Goal: Task Accomplishment & Management: Manage account settings

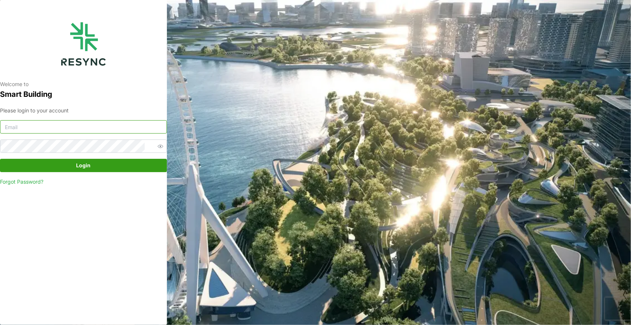
click at [59, 124] on input at bounding box center [83, 126] width 167 height 13
paste input "andrew.ong@aumovio.com"
type input "andrew.ong@aumovio.com"
click at [67, 169] on span "Login" at bounding box center [83, 165] width 153 height 13
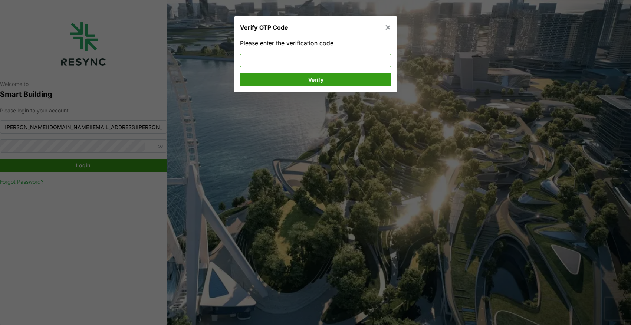
click at [293, 58] on input at bounding box center [315, 60] width 151 height 13
type input "947164"
click at [283, 72] on div "Please enter the verification code 947164 Verify" at bounding box center [315, 63] width 151 height 48
click at [281, 78] on span "Verify" at bounding box center [315, 79] width 137 height 13
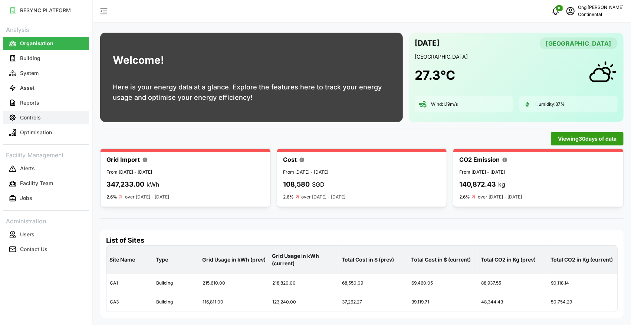
click at [42, 121] on button "Controls" at bounding box center [46, 117] width 86 height 13
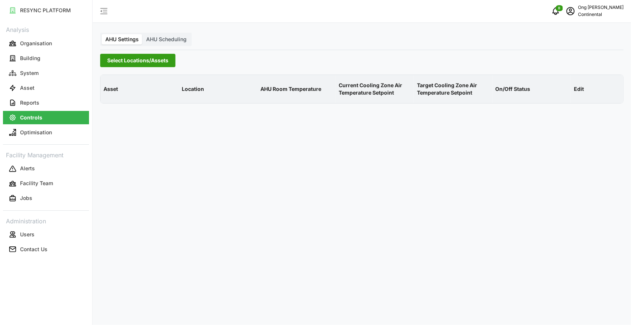
click at [134, 62] on span "Select Locations/Assets" at bounding box center [137, 60] width 61 height 13
click at [107, 95] on icon at bounding box center [110, 94] width 6 height 6
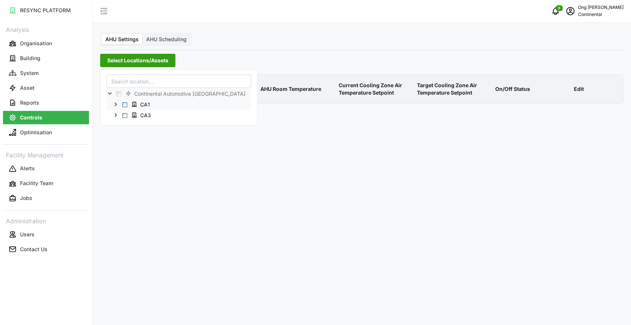
click at [125, 106] on span "Select CA1" at bounding box center [124, 104] width 5 height 5
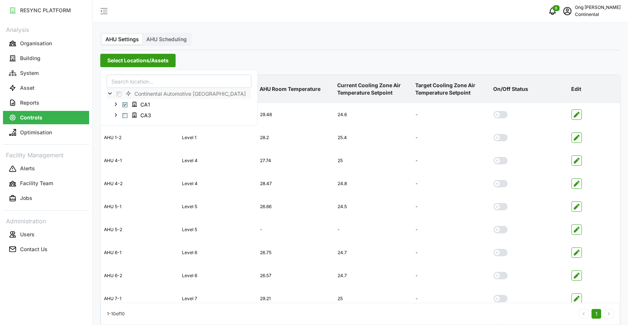
click at [52, 281] on div "RESYNC PLATFORM Analysis Organisation Building System Asset Reports Controls Op…" at bounding box center [46, 162] width 92 height 325
click at [67, 276] on div "RESYNC PLATFORM Analysis Organisation Building System Asset Reports Controls Op…" at bounding box center [46, 162] width 92 height 325
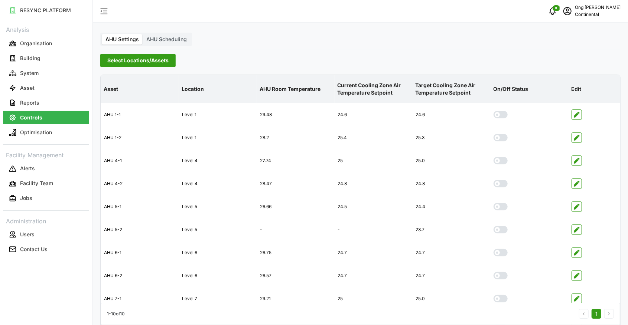
click at [138, 62] on span "Select Locations/Assets" at bounding box center [137, 60] width 61 height 13
click at [119, 59] on span "Select Locations/Assets" at bounding box center [137, 60] width 61 height 13
click at [151, 40] on span "AHU Scheduling" at bounding box center [166, 39] width 40 height 6
click at [143, 34] on input "AHU Scheduling" at bounding box center [143, 34] width 0 height 0
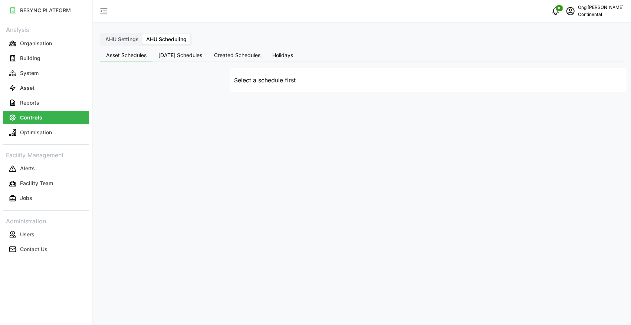
click at [175, 54] on span "[DATE] Schedules" at bounding box center [180, 55] width 44 height 5
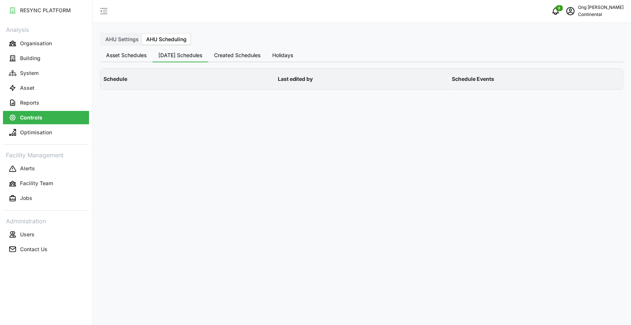
click at [130, 41] on span "AHU Settings" at bounding box center [121, 39] width 33 height 6
click at [102, 34] on input "AHU Settings" at bounding box center [102, 34] width 0 height 0
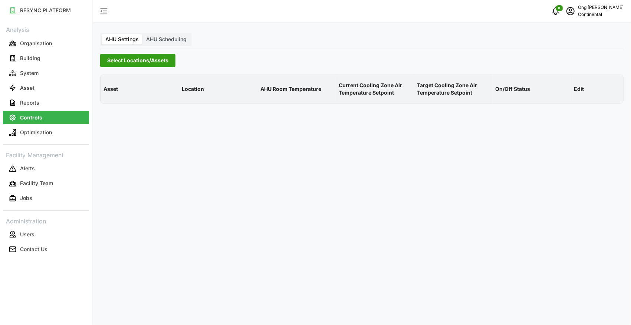
click at [129, 56] on span "Select Locations/Assets" at bounding box center [137, 60] width 61 height 13
click at [39, 60] on p "Building" at bounding box center [30, 58] width 20 height 7
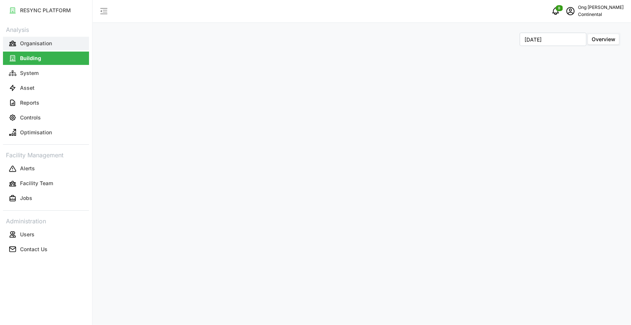
click at [35, 41] on p "Organisation" at bounding box center [36, 43] width 32 height 7
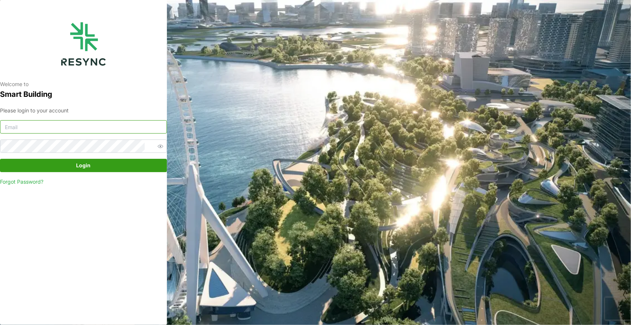
click at [108, 127] on input at bounding box center [83, 126] width 167 height 13
